Goal: Navigation & Orientation: Understand site structure

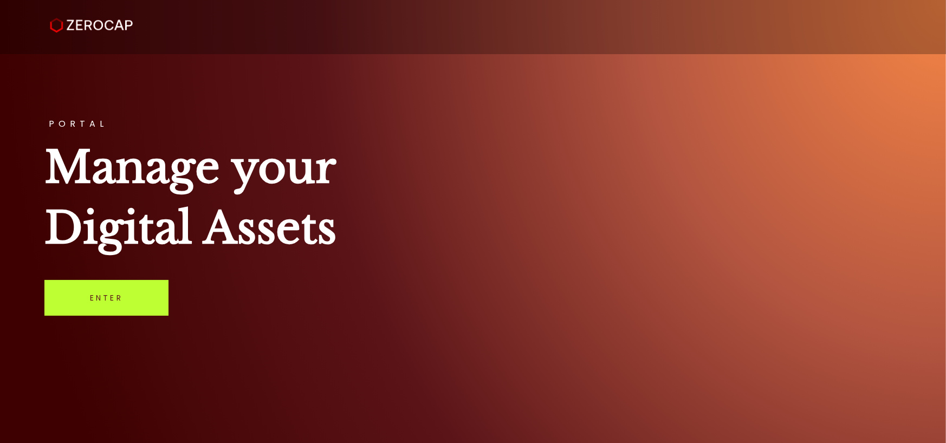
click at [119, 300] on link "Enter" at bounding box center [106, 298] width 124 height 36
